Goal: Check status: Check status

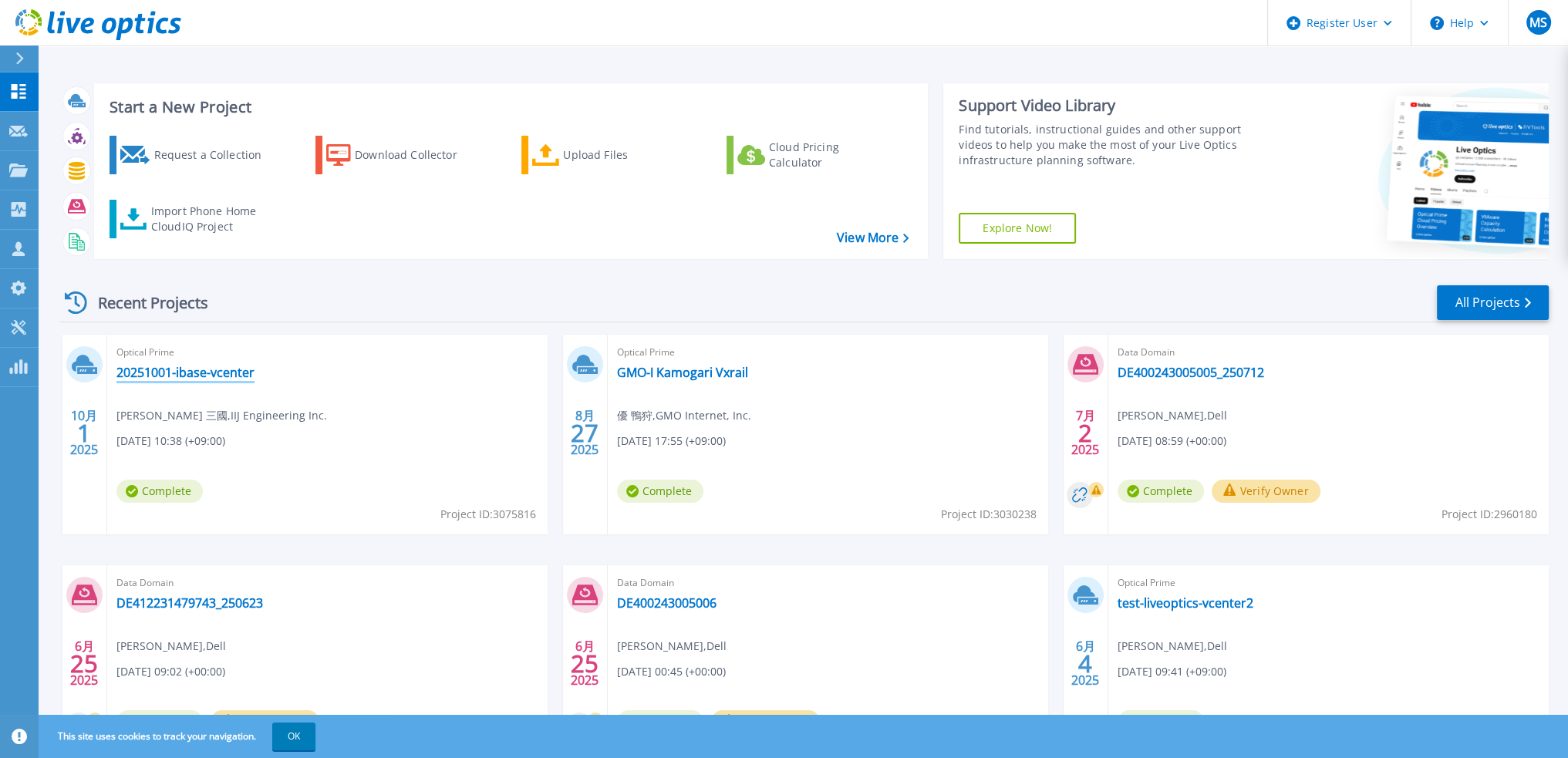
click at [190, 366] on link "20251001-ibase-vcenter" at bounding box center [185, 372] width 138 height 16
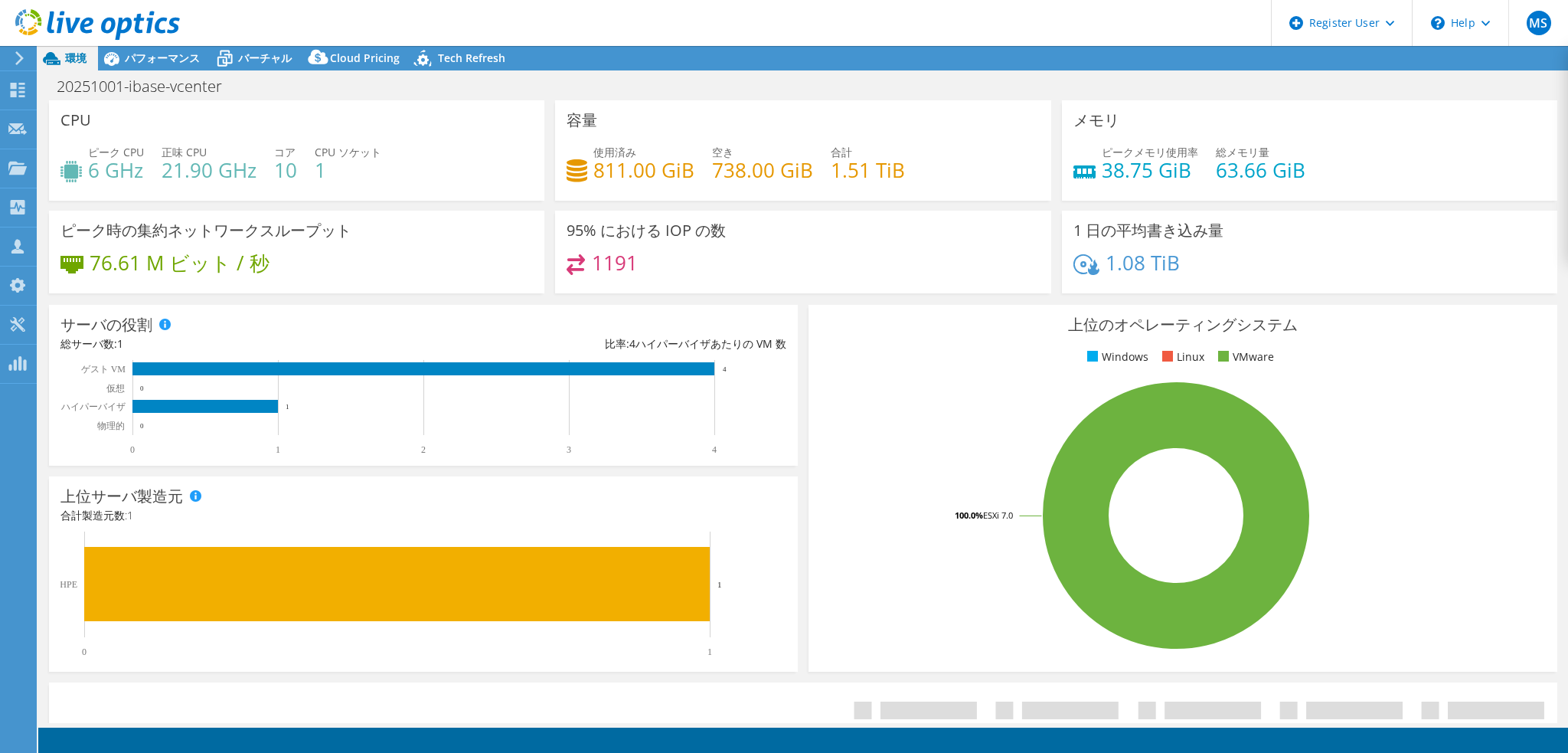
select select "[GEOGRAPHIC_DATA]"
select select "USD"
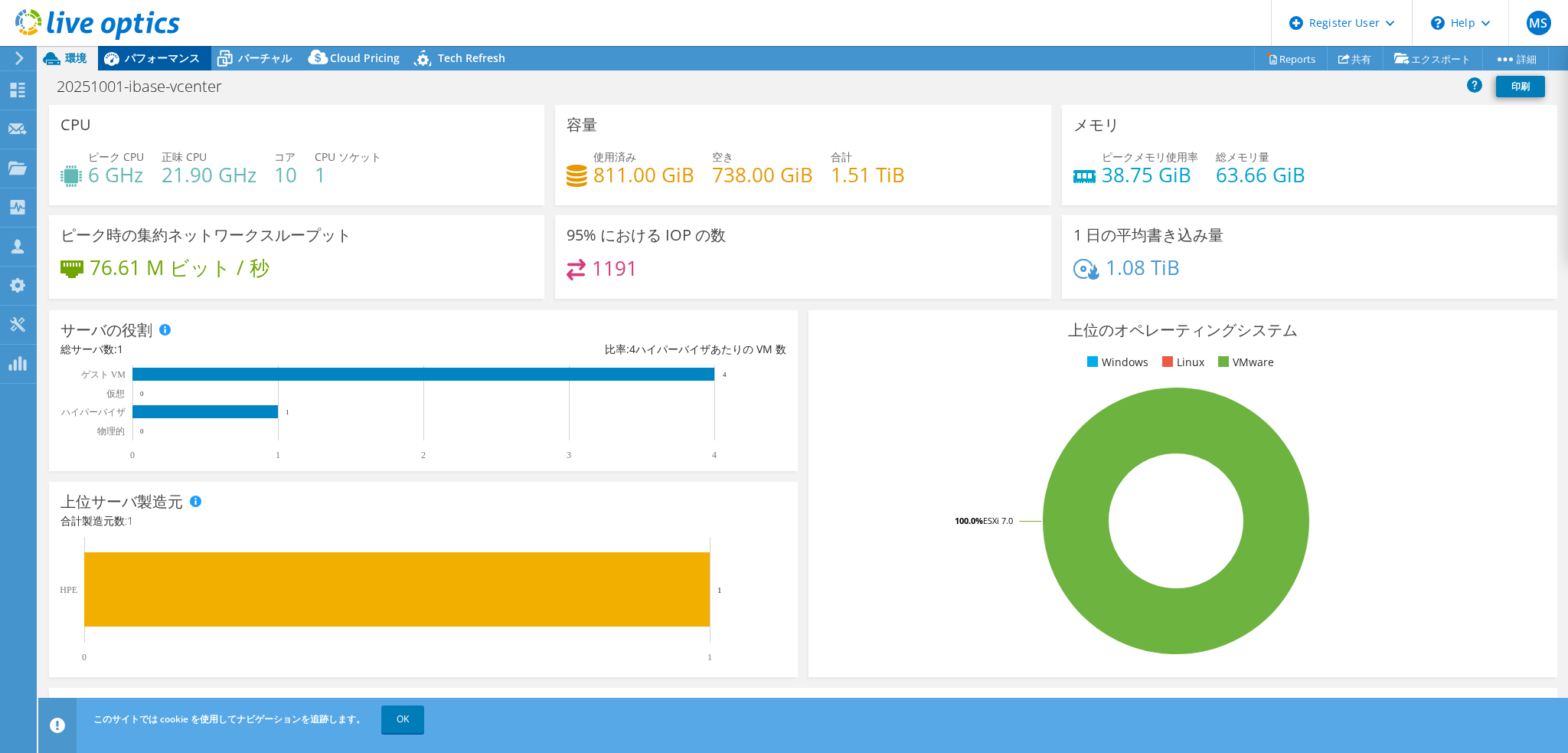
click at [145, 52] on span "パフォーマンス" at bounding box center [162, 58] width 75 height 15
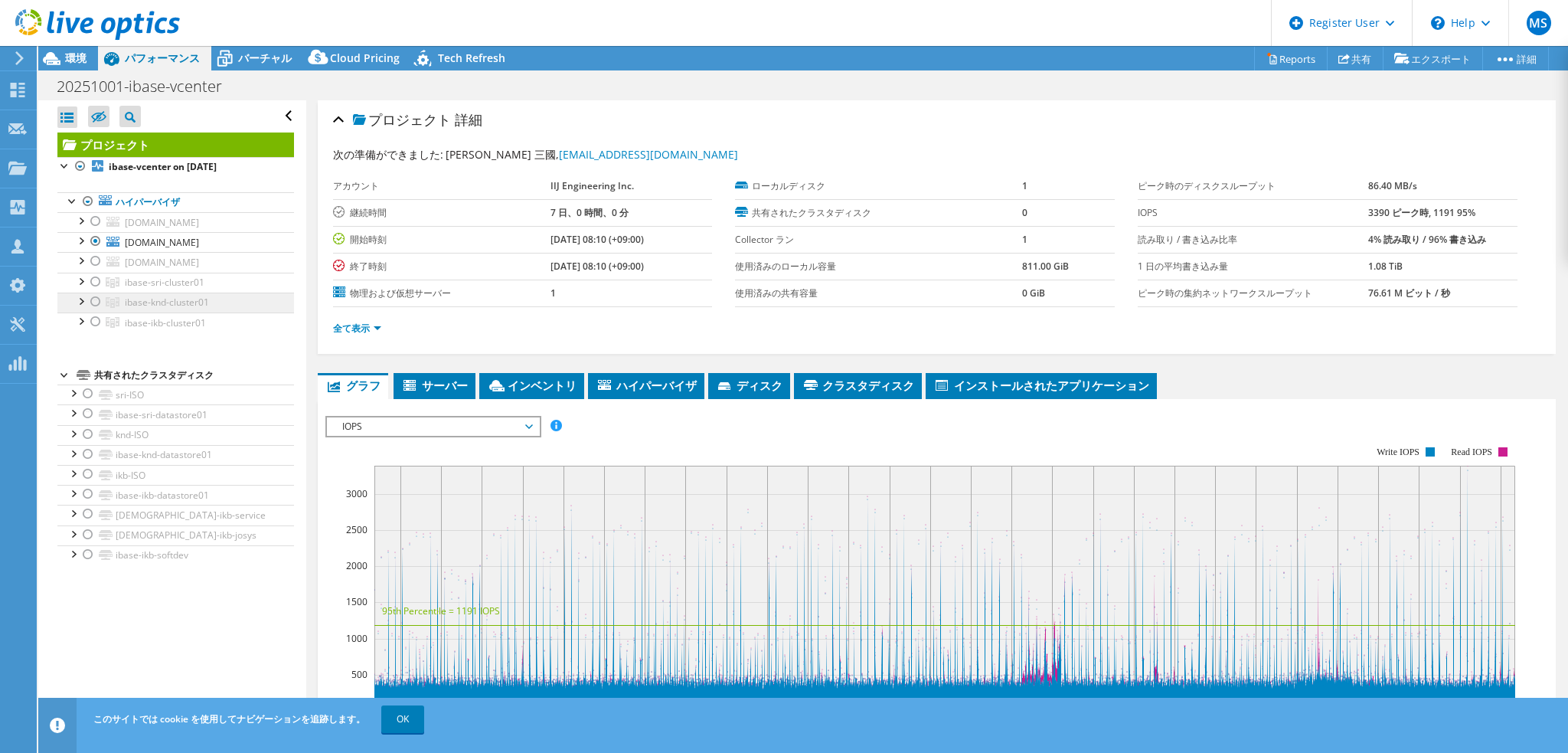
click at [134, 308] on span "ibase-knd-cluster01" at bounding box center [167, 302] width 84 height 13
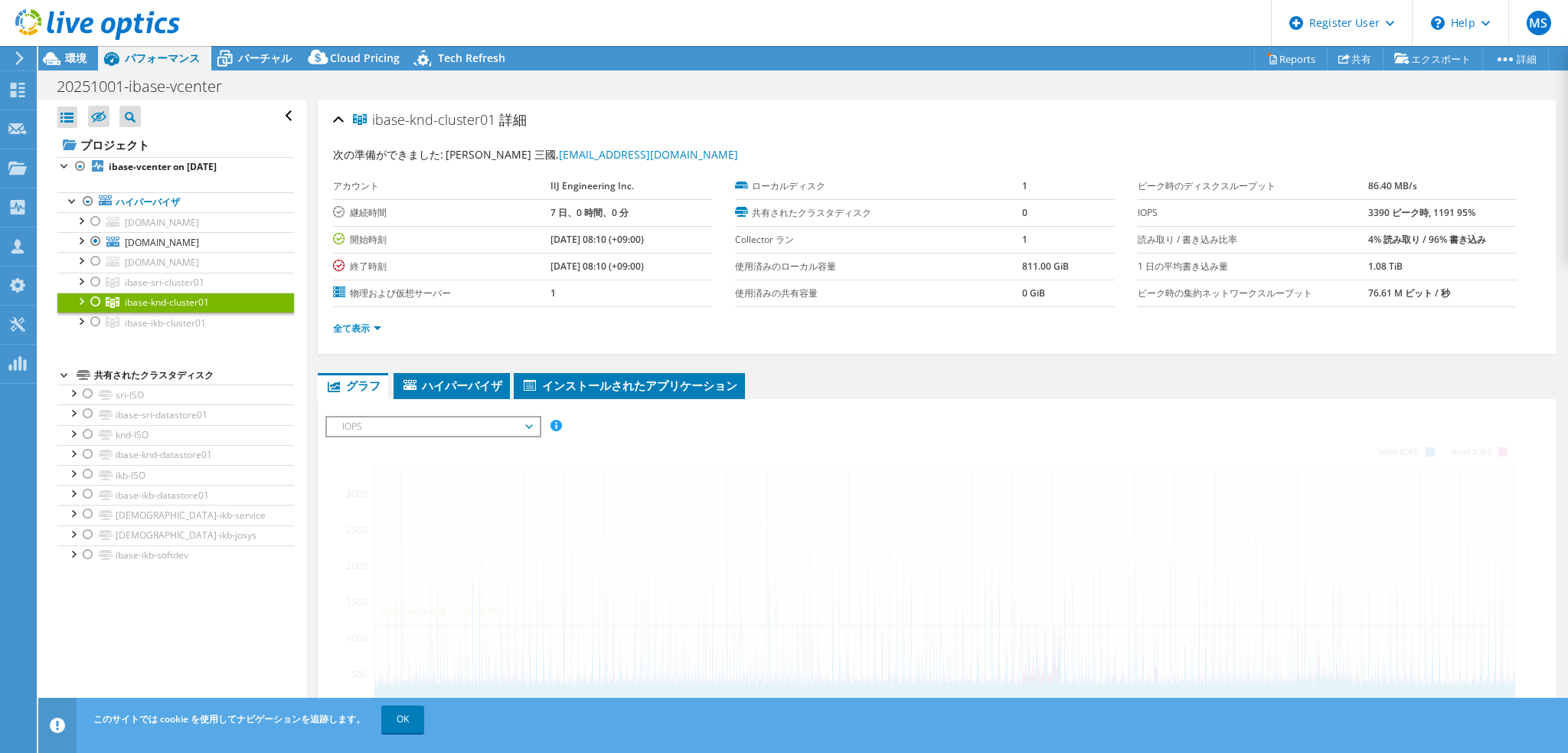
click at [95, 311] on div at bounding box center [95, 301] width 15 height 18
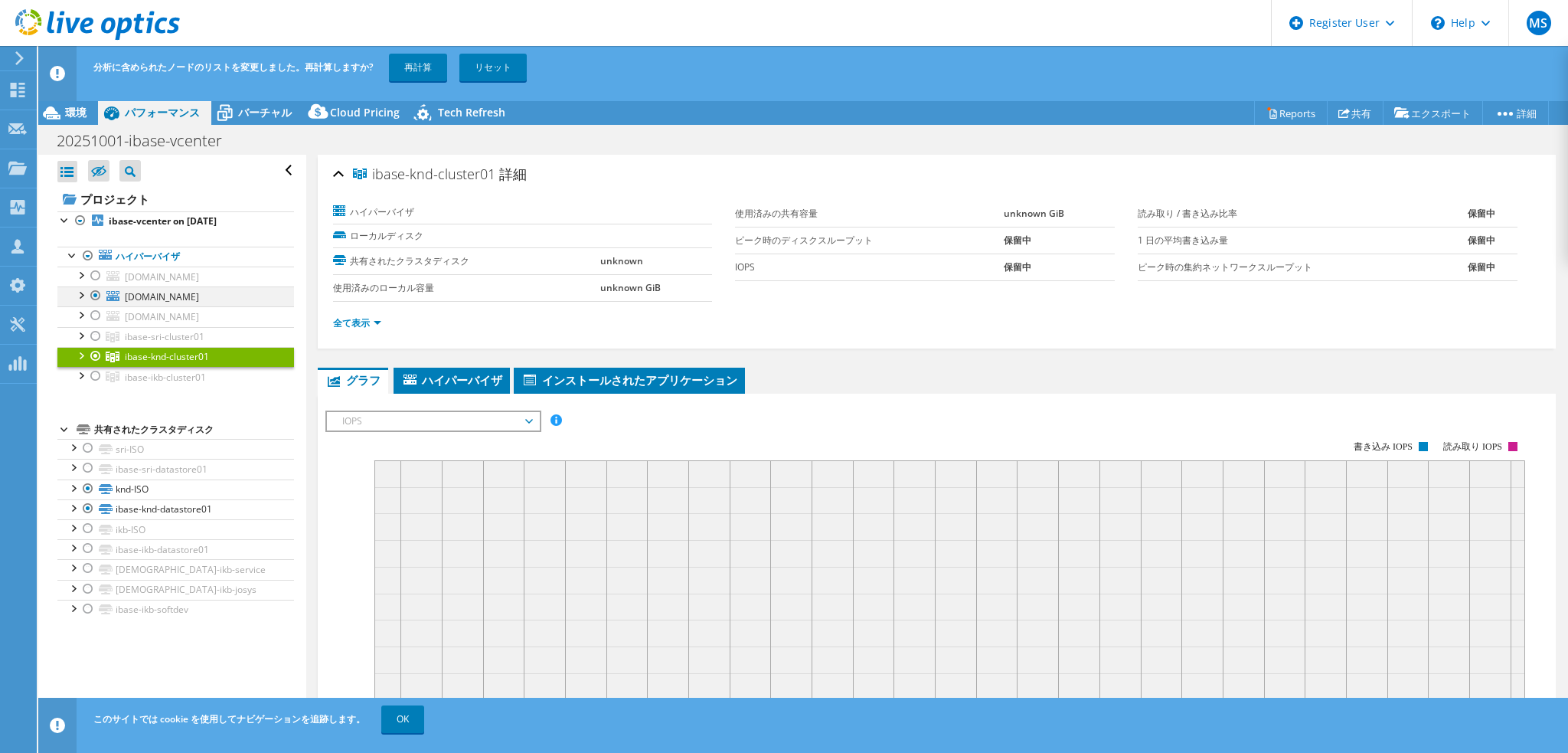
click at [92, 305] on div at bounding box center [95, 296] width 15 height 18
click at [420, 79] on link "再計算" at bounding box center [418, 67] width 58 height 27
